Goal: Navigation & Orientation: Find specific page/section

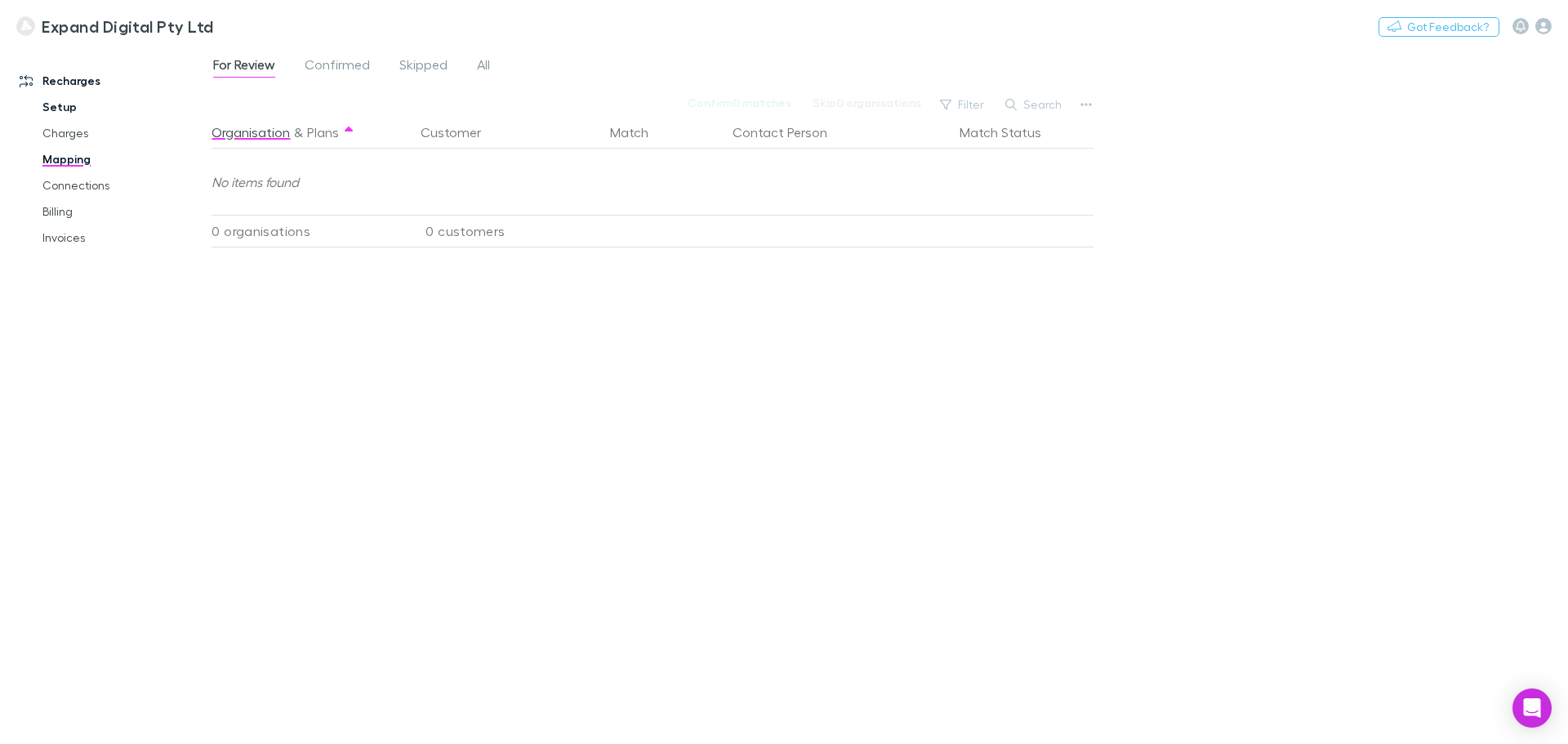
click at [60, 108] on link "Setup" at bounding box center [123, 107] width 194 height 26
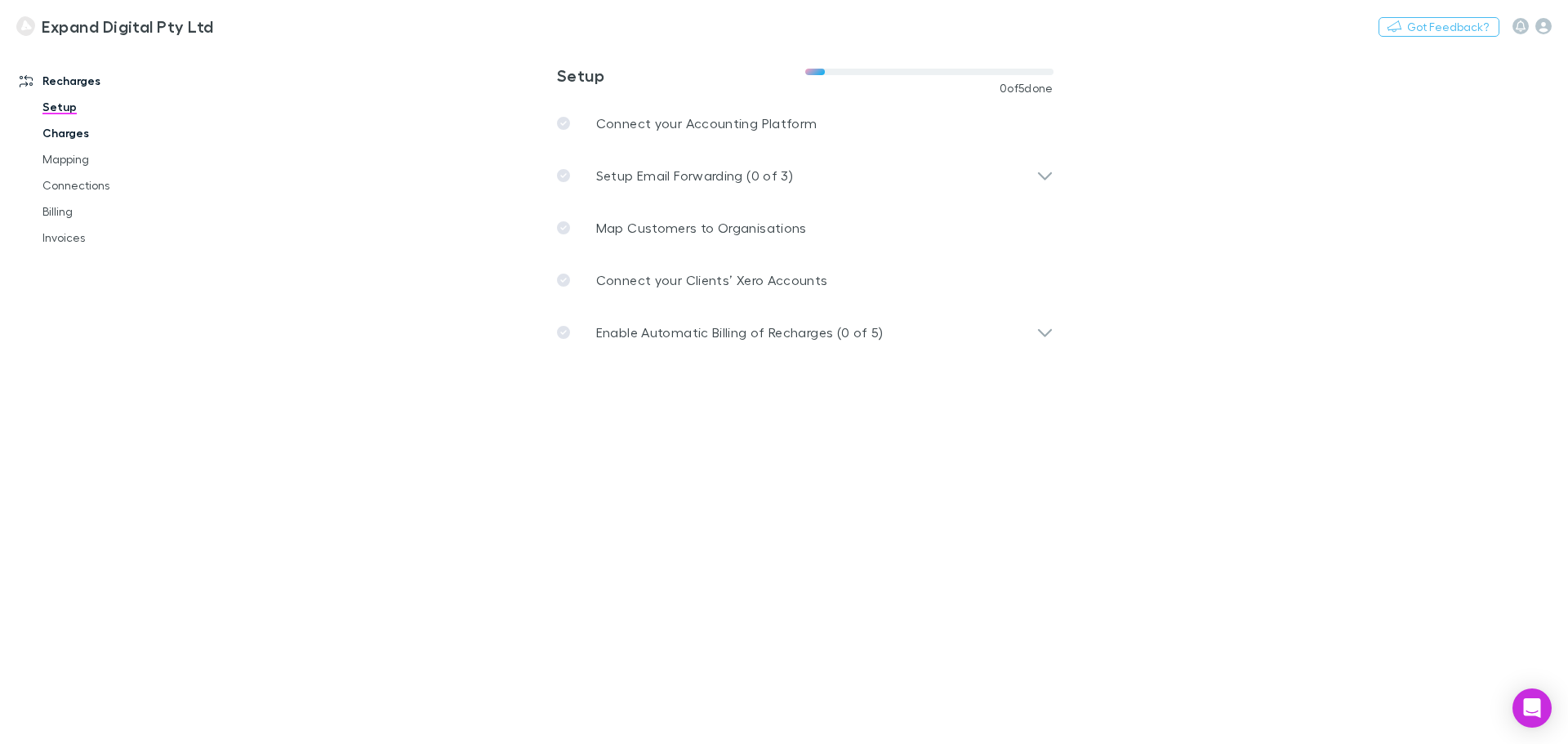
click at [79, 134] on link "Charges" at bounding box center [123, 132] width 194 height 26
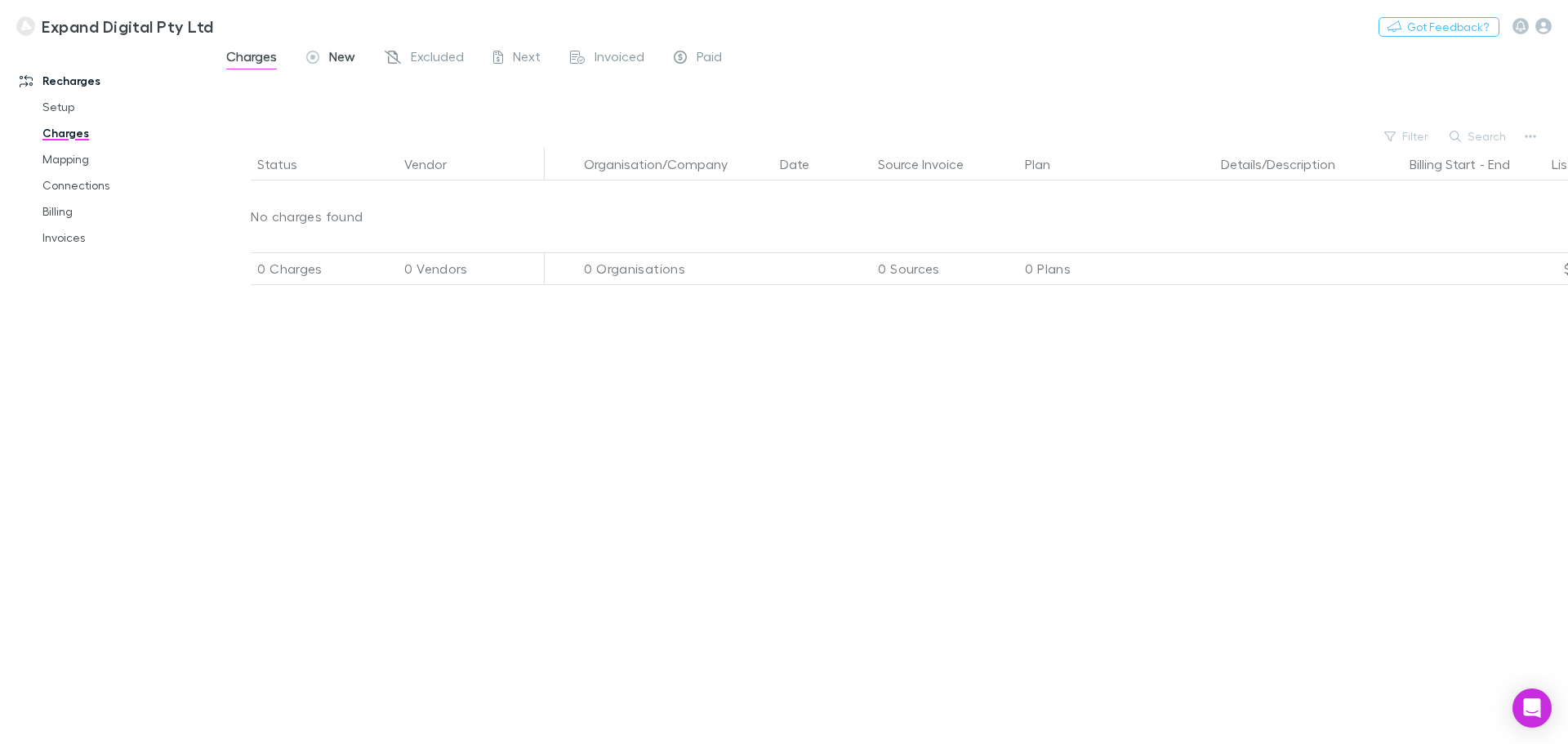
click at [334, 62] on span "New" at bounding box center [342, 59] width 26 height 21
click at [74, 86] on link "Recharges" at bounding box center [111, 81] width 217 height 26
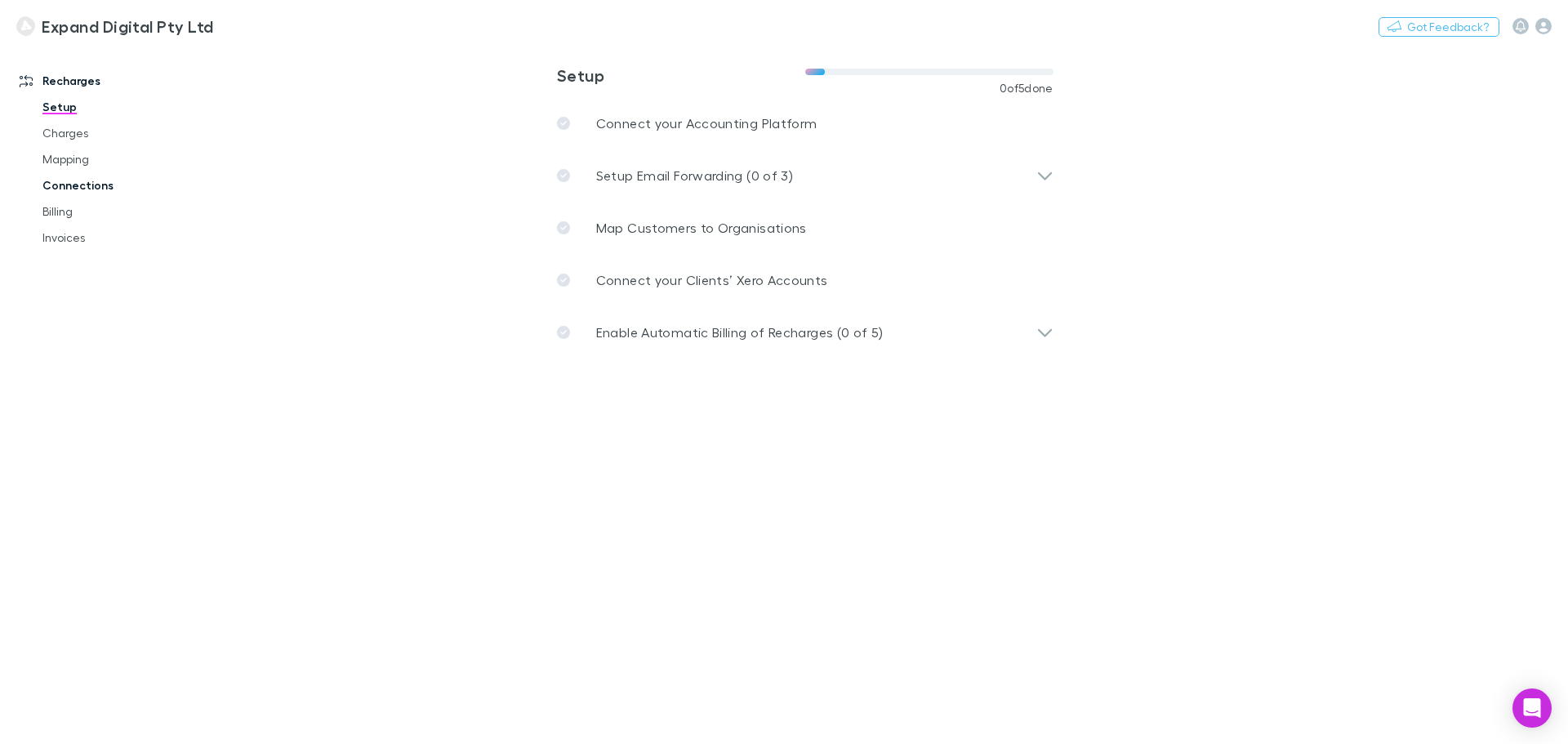
click at [73, 191] on link "Connections" at bounding box center [123, 184] width 194 height 26
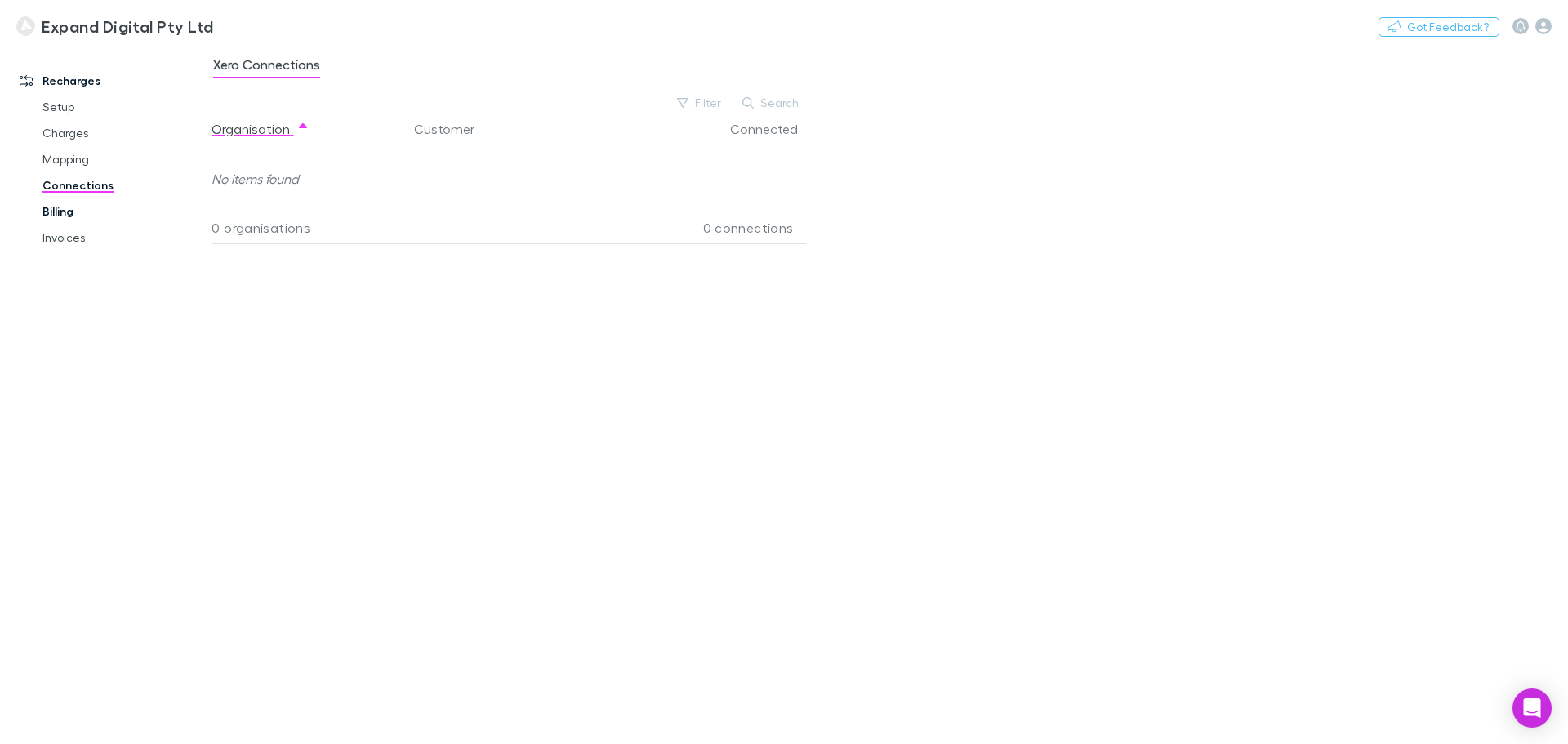
click at [68, 220] on link "Billing" at bounding box center [123, 211] width 194 height 26
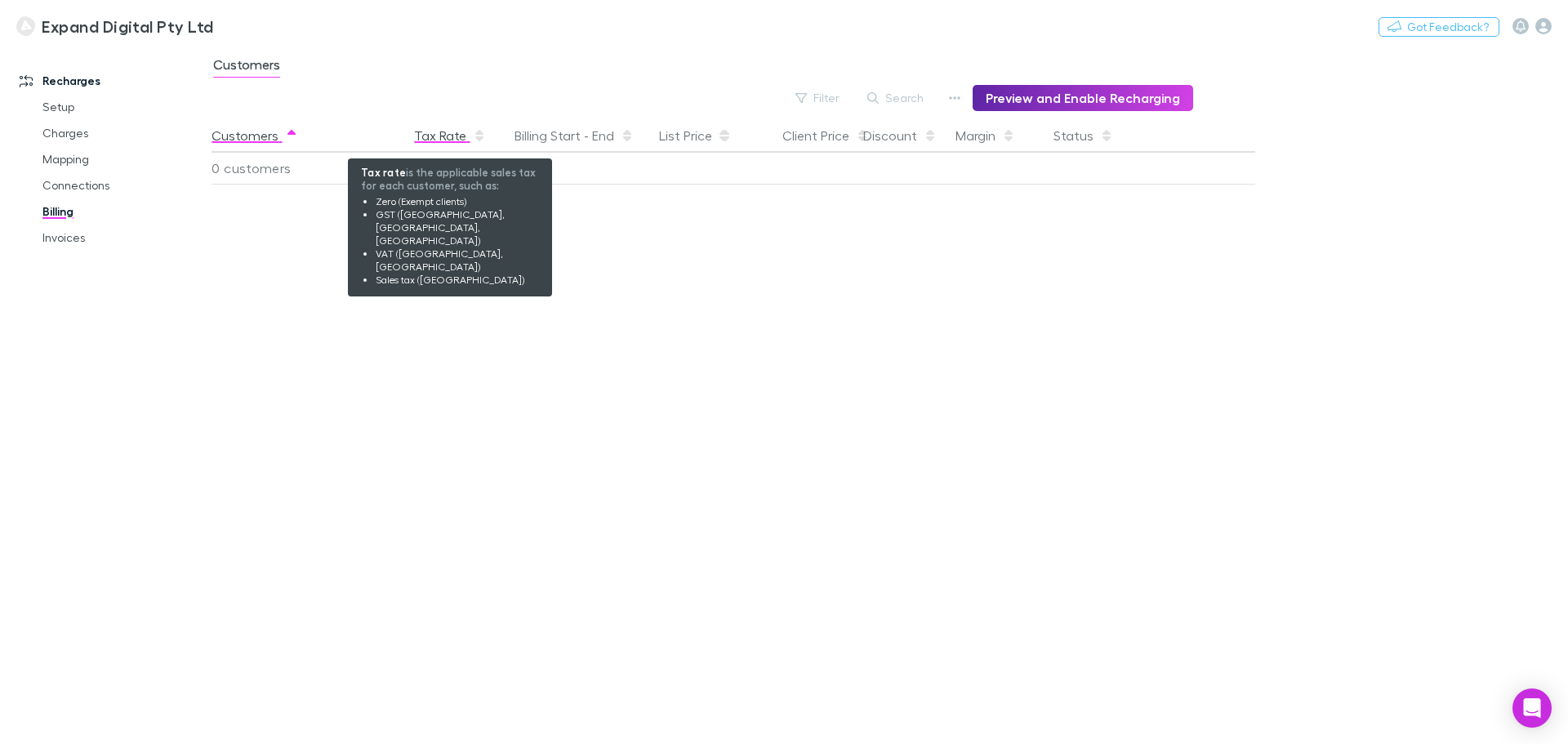
click at [467, 138] on div "Tax Rate" at bounding box center [449, 135] width 72 height 33
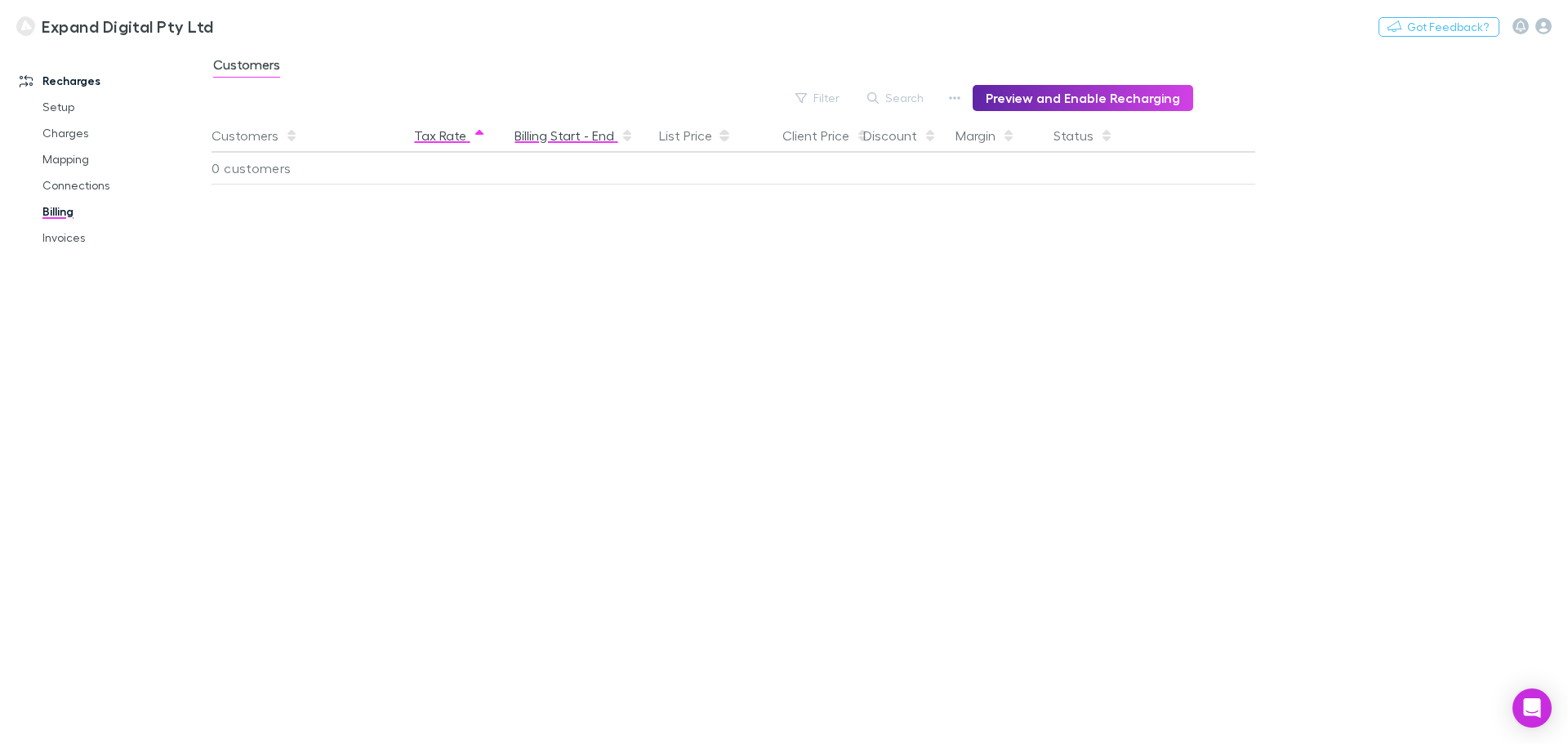
click at [561, 136] on button "Billing Start - End" at bounding box center [574, 135] width 119 height 33
click at [78, 151] on link "Mapping" at bounding box center [123, 158] width 194 height 26
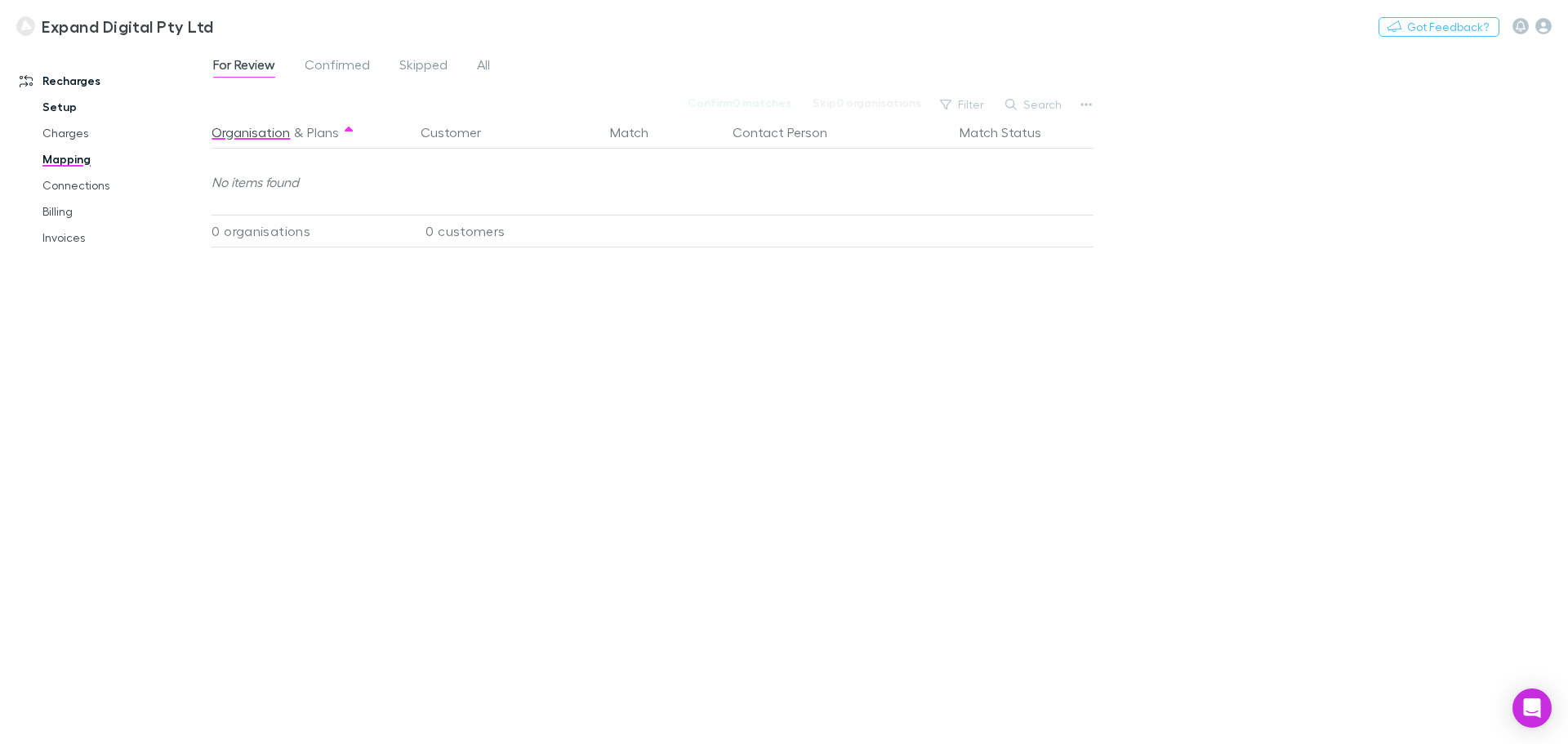
click at [54, 108] on link "Setup" at bounding box center [123, 107] width 194 height 26
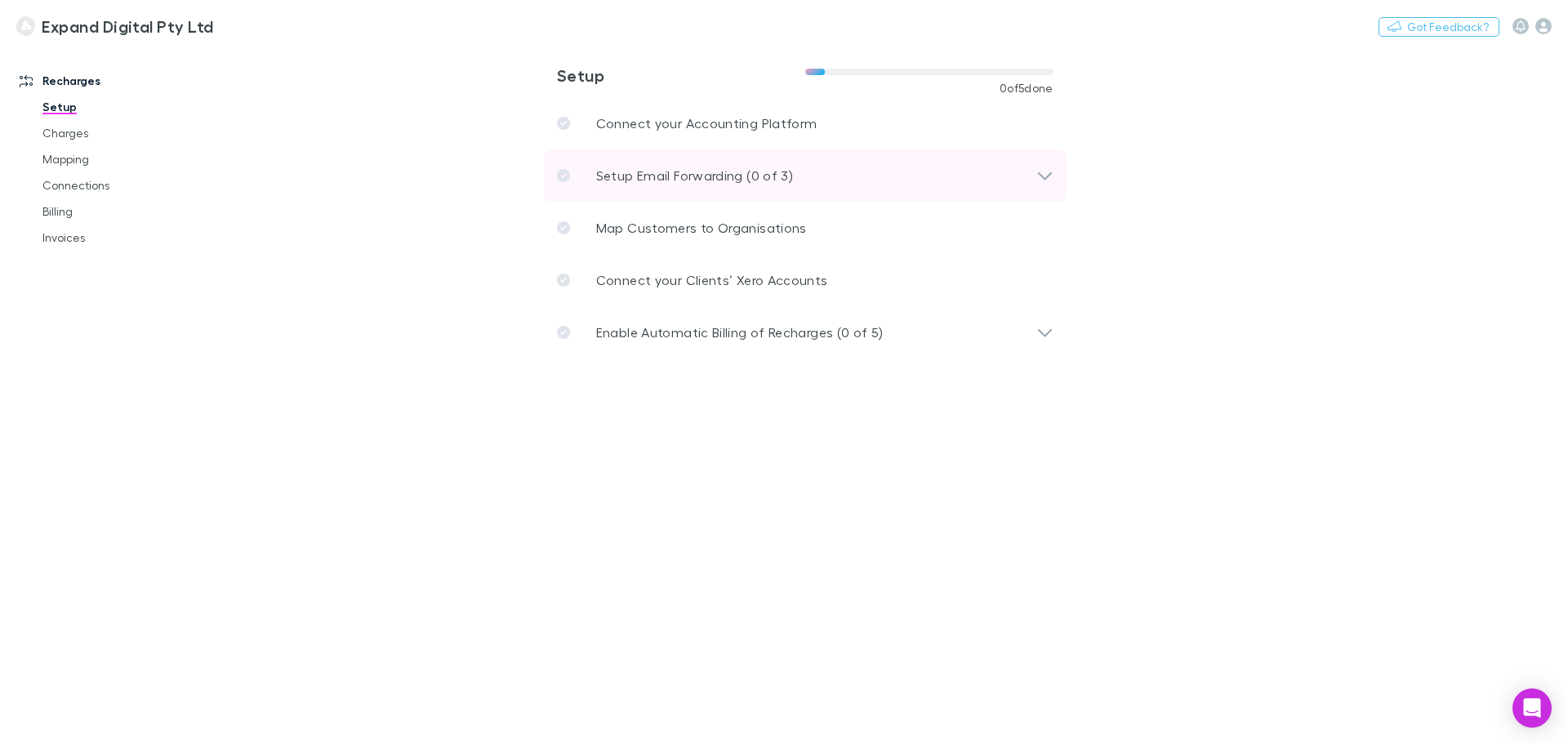
click at [976, 183] on div "Setup Email Forwarding (0 of 3)" at bounding box center [796, 176] width 479 height 19
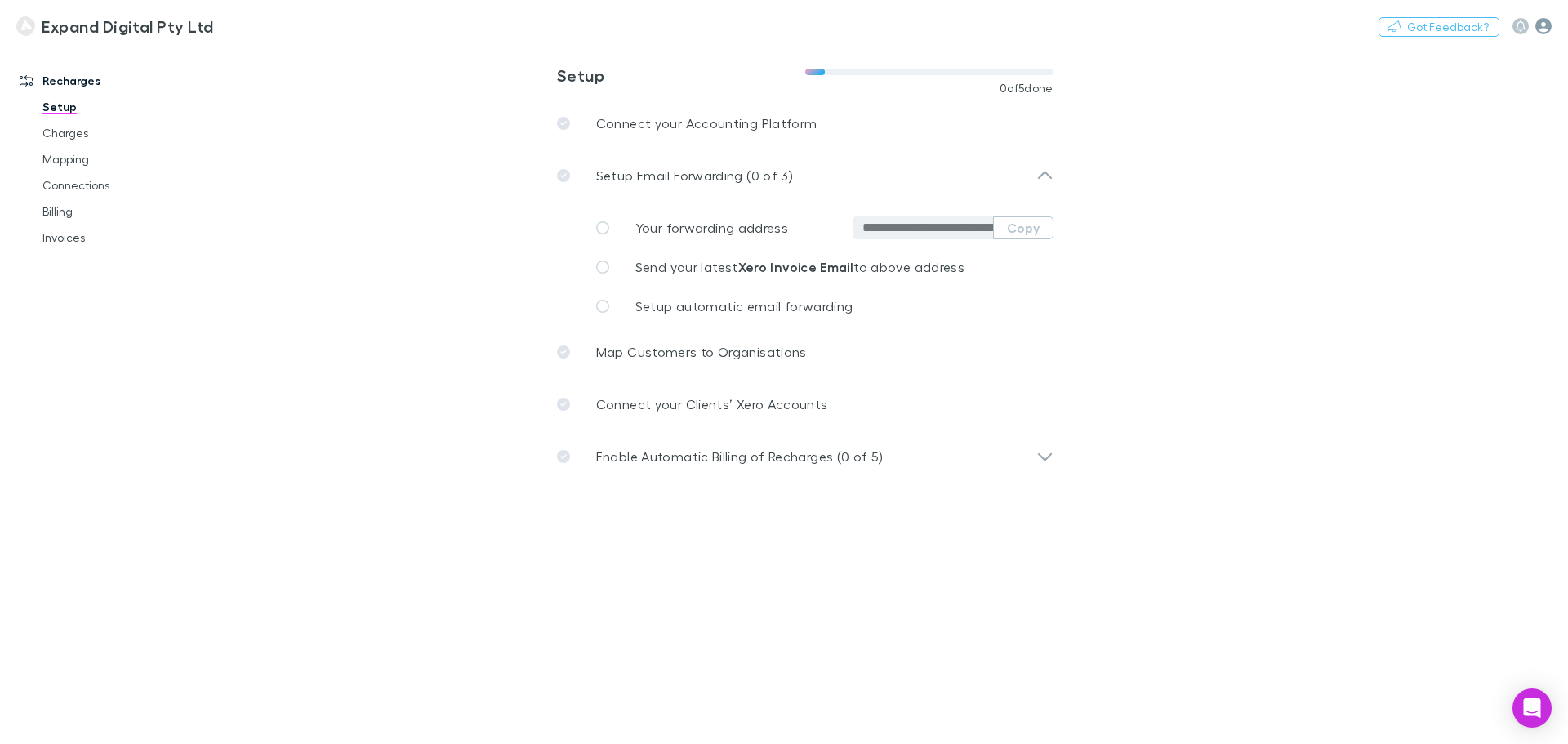
click at [1542, 28] on icon "button" at bounding box center [1543, 26] width 16 height 16
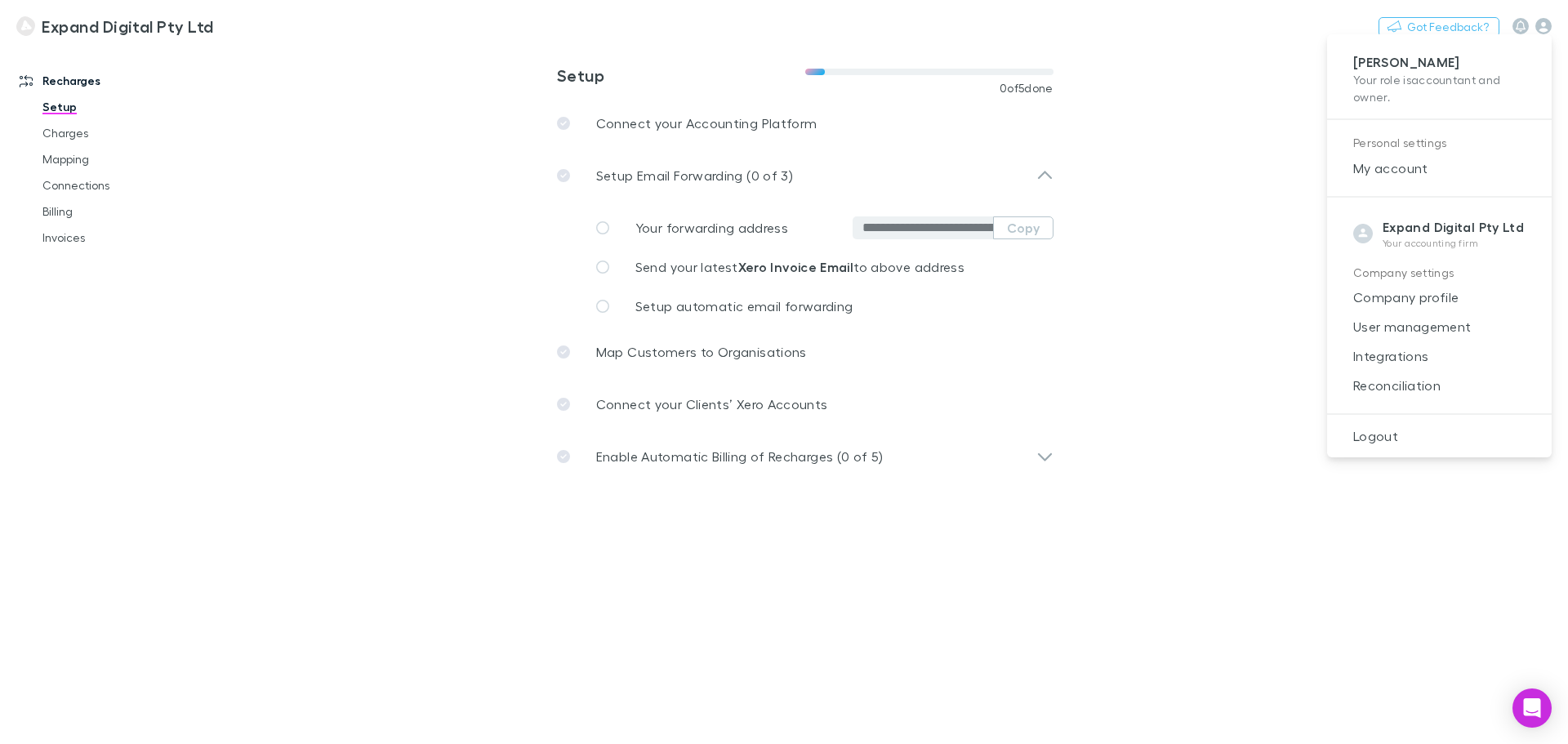
drag, startPoint x: 1256, startPoint y: 210, endPoint x: 1247, endPoint y: 210, distance: 9.0
click at [1253, 210] on div at bounding box center [784, 372] width 1568 height 744
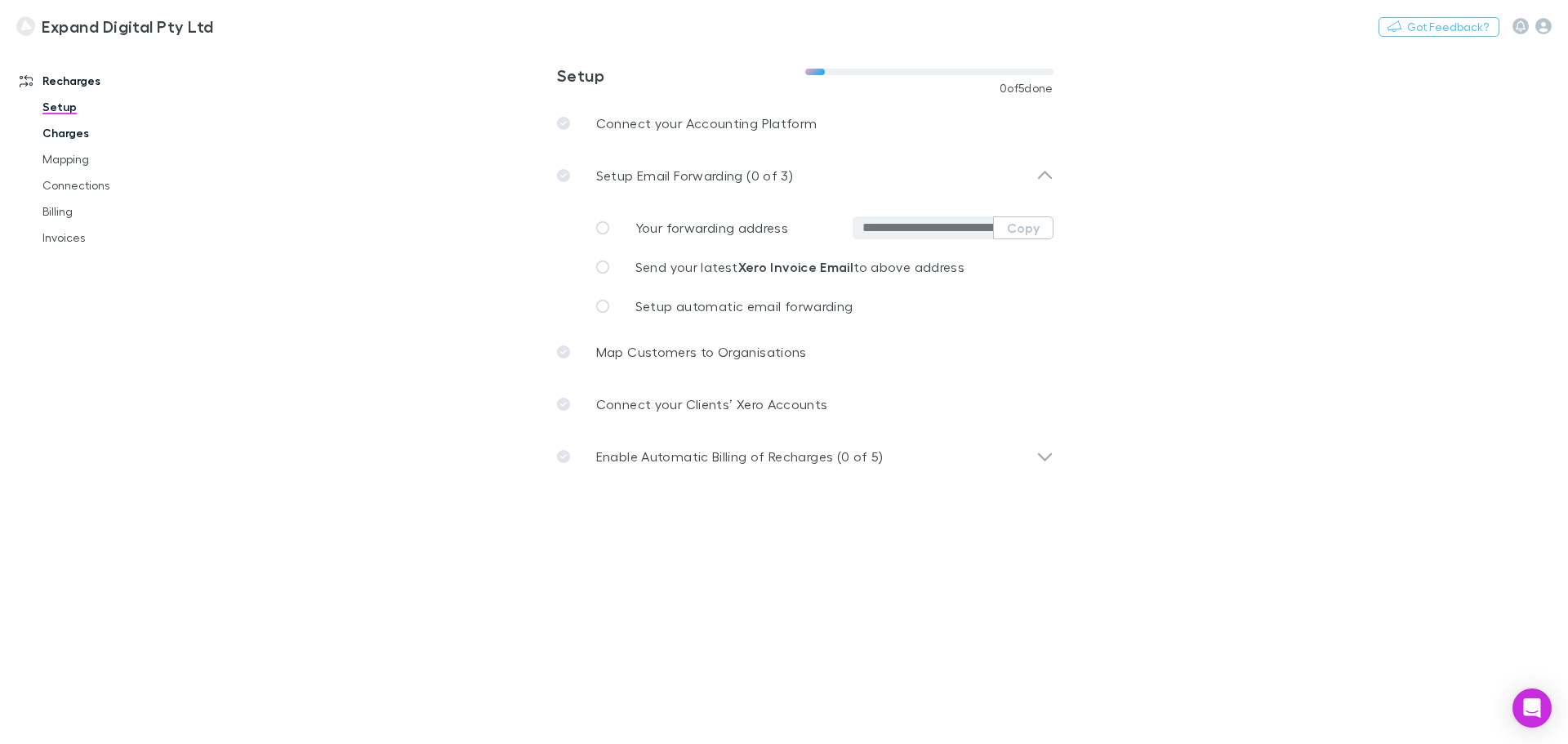
click at [74, 135] on link "Charges" at bounding box center [123, 132] width 194 height 26
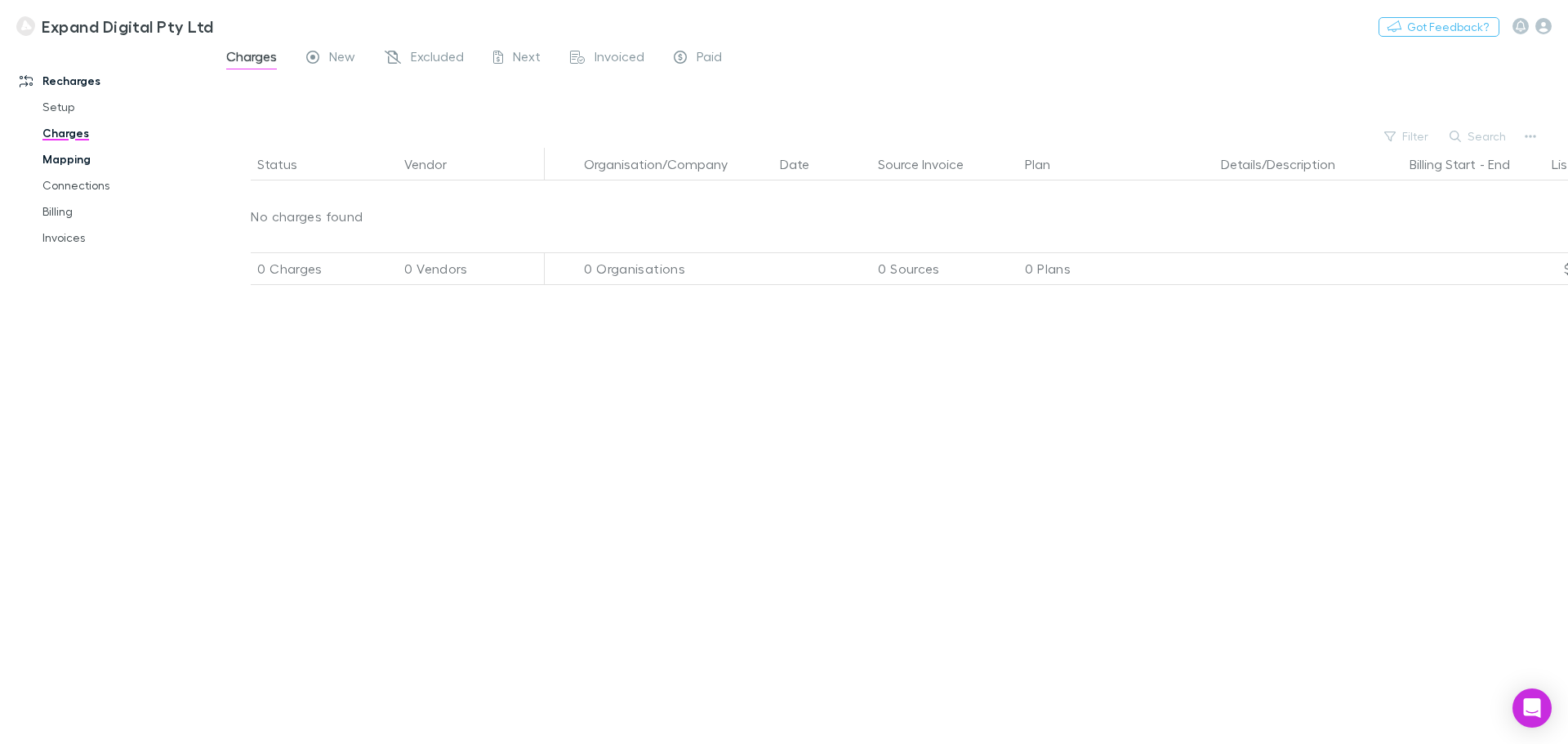
click at [79, 162] on link "Mapping" at bounding box center [123, 158] width 194 height 26
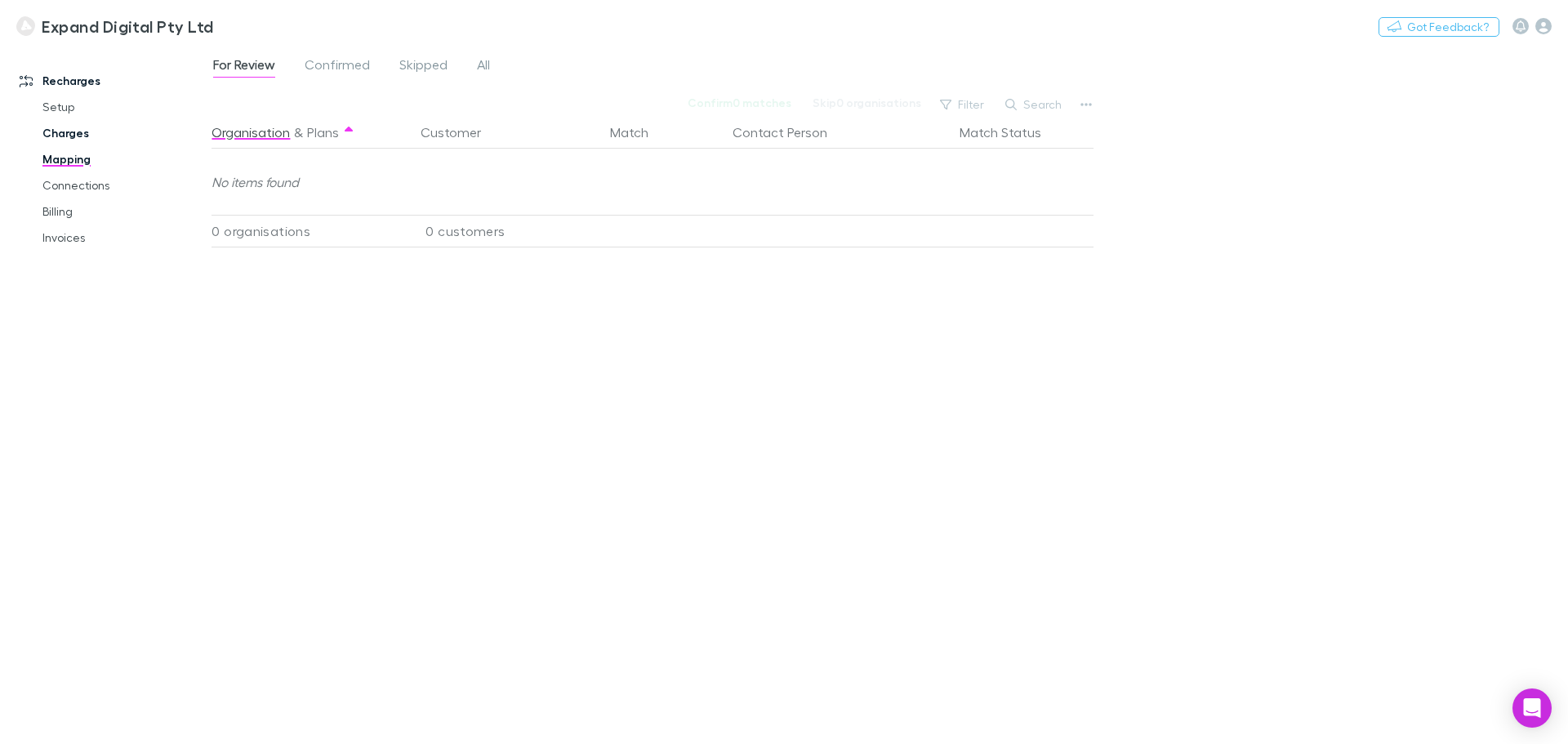
click at [60, 145] on link "Charges" at bounding box center [123, 132] width 194 height 26
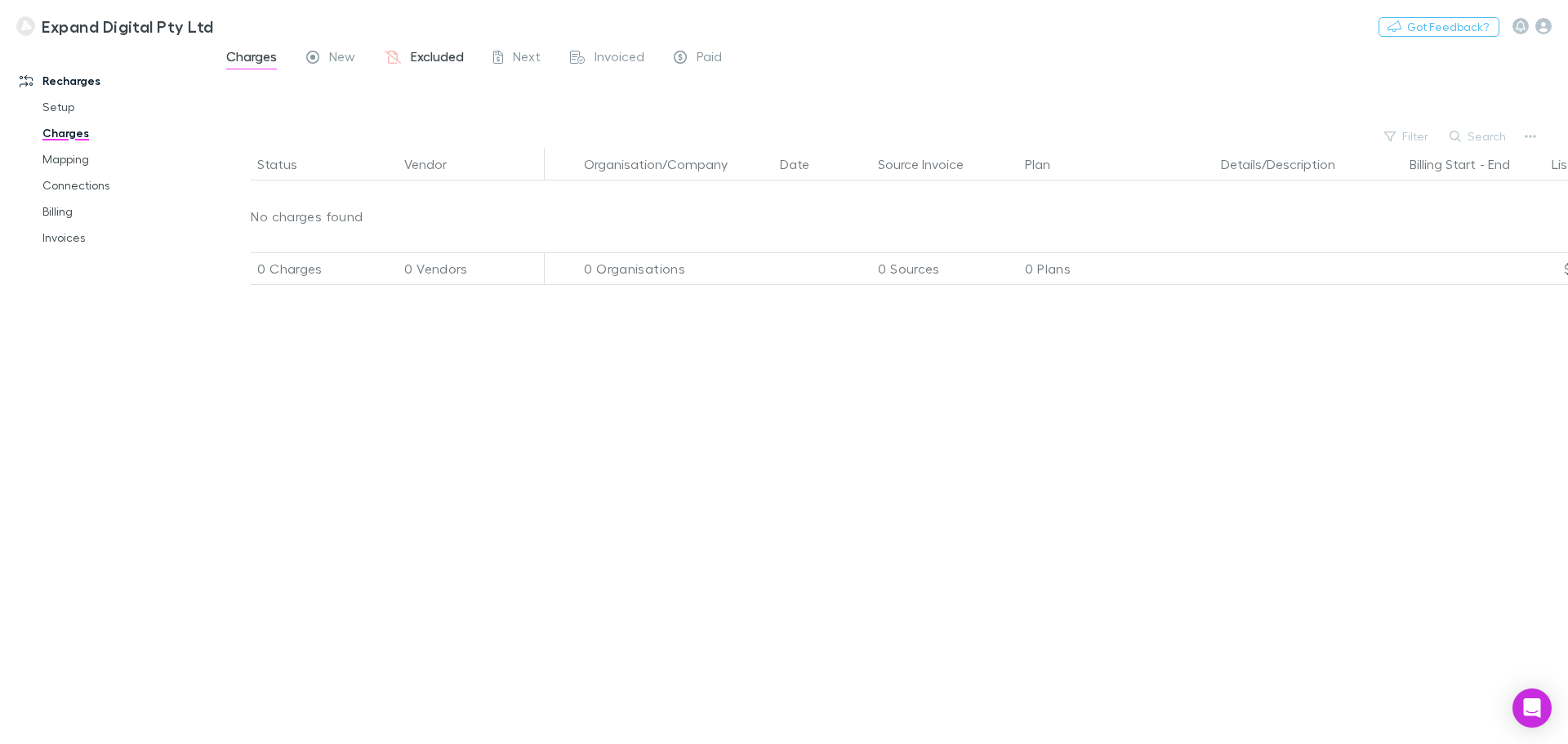
click at [401, 56] on icon at bounding box center [393, 60] width 16 height 17
click at [343, 44] on div "Expand Digital Pty Ltd Nothing Got Feedback?" at bounding box center [784, 26] width 1568 height 52
